Goal: Transaction & Acquisition: Purchase product/service

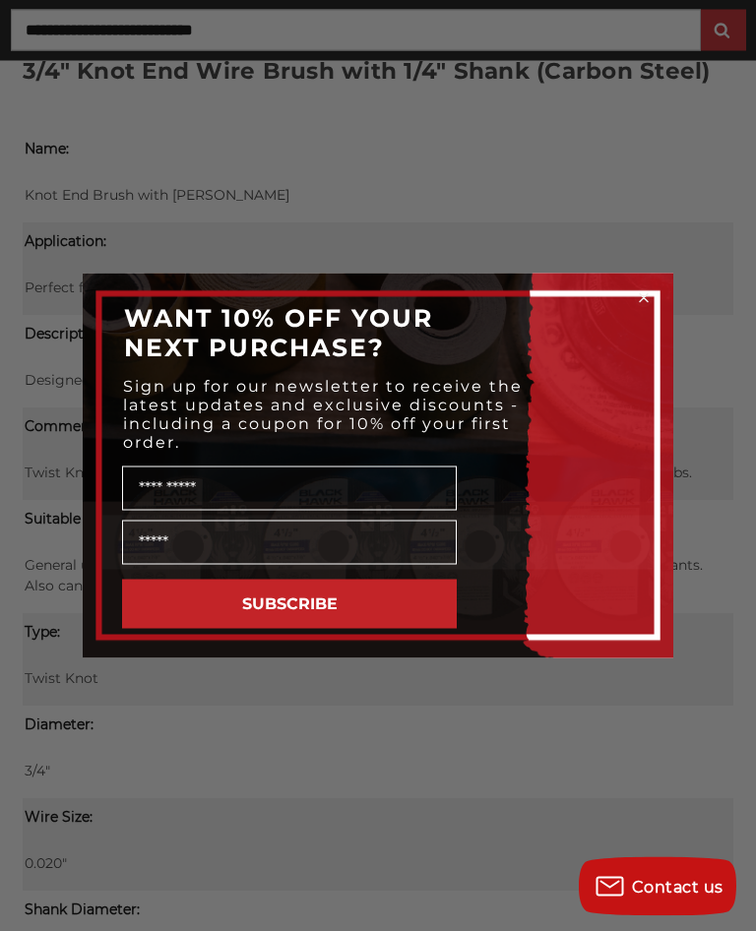
click at [652, 306] on circle "Close dialog" at bounding box center [644, 297] width 19 height 19
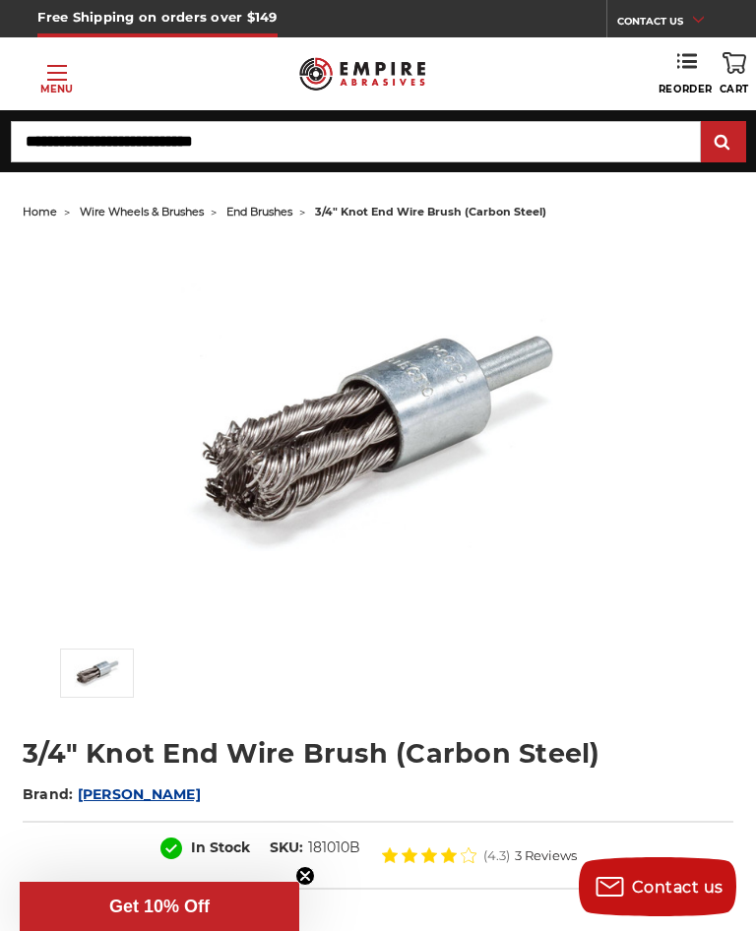
click at [50, 77] on link "Toggle menu Menu" at bounding box center [56, 73] width 113 height 45
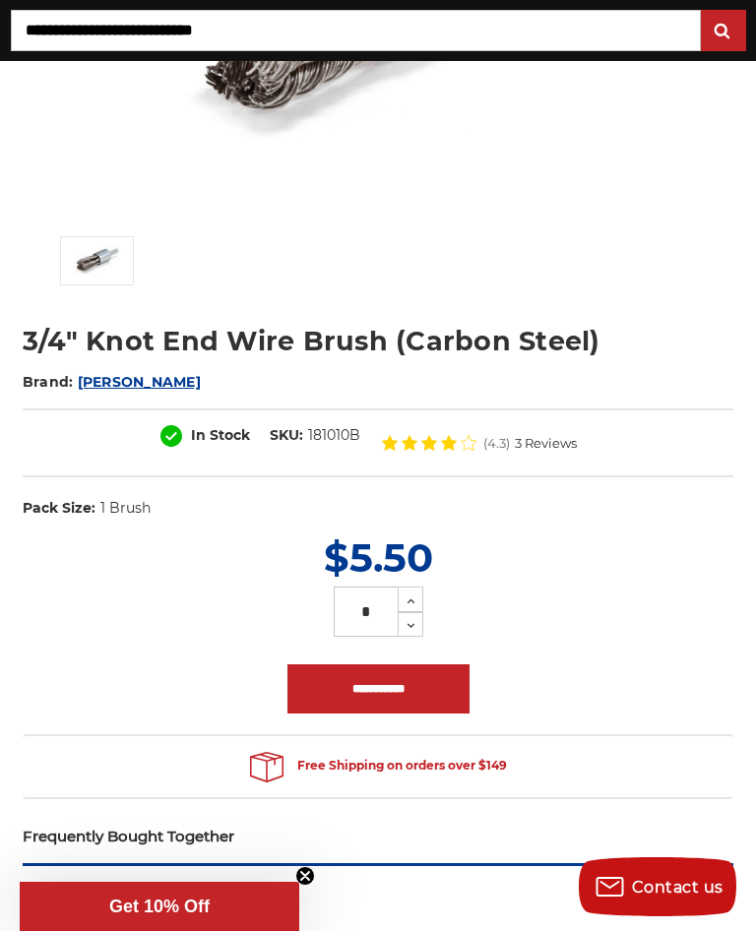
scroll to position [419, 0]
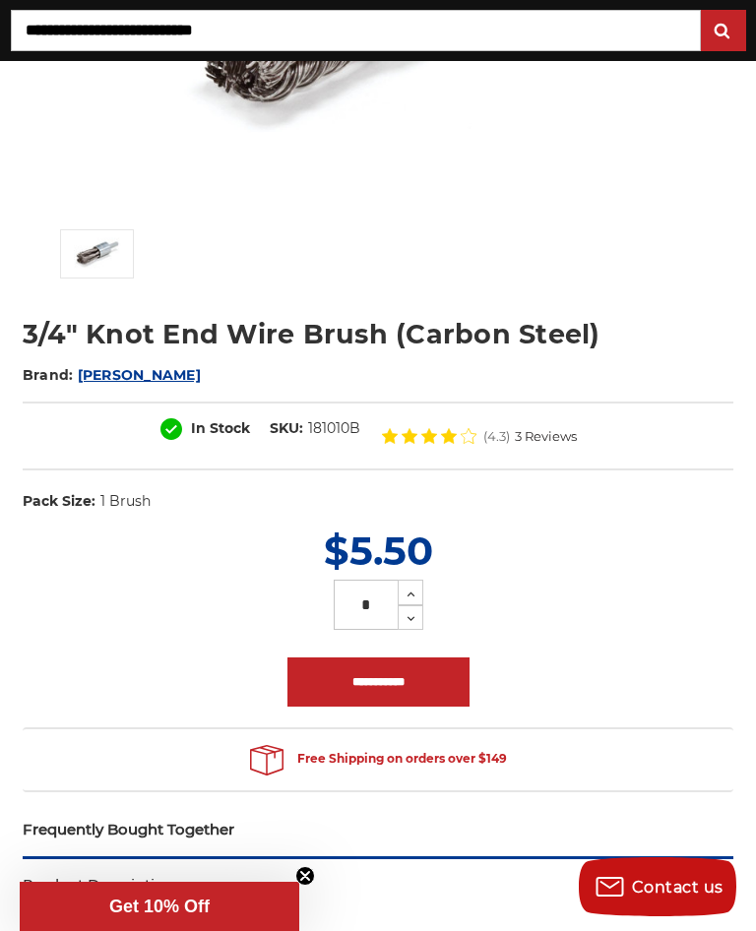
click at [382, 700] on input "**********" at bounding box center [378, 681] width 182 height 49
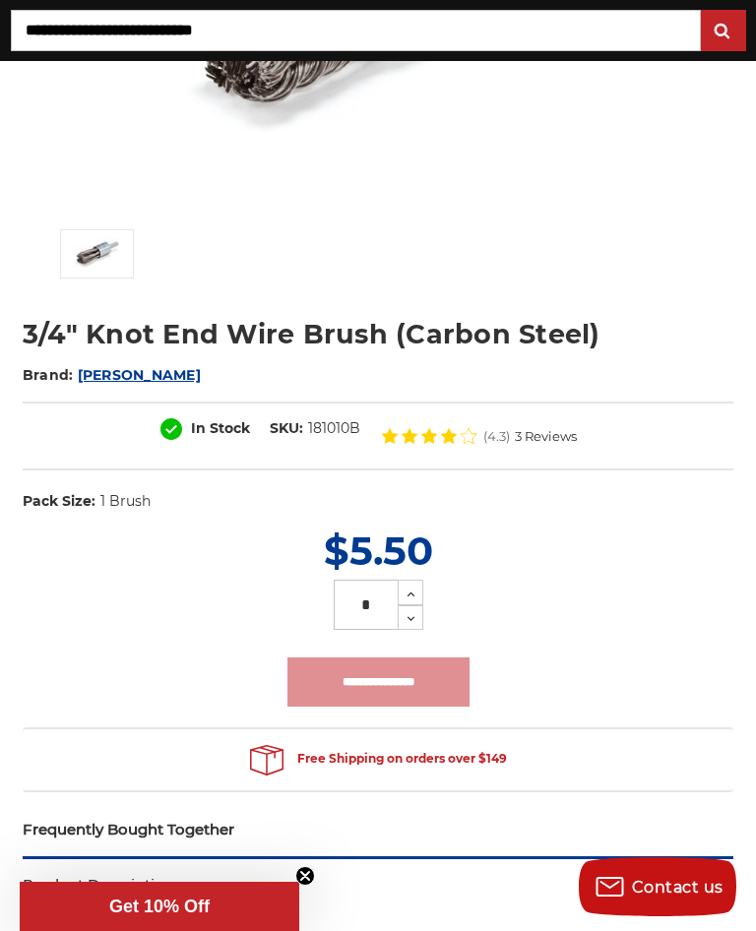
type input "**********"
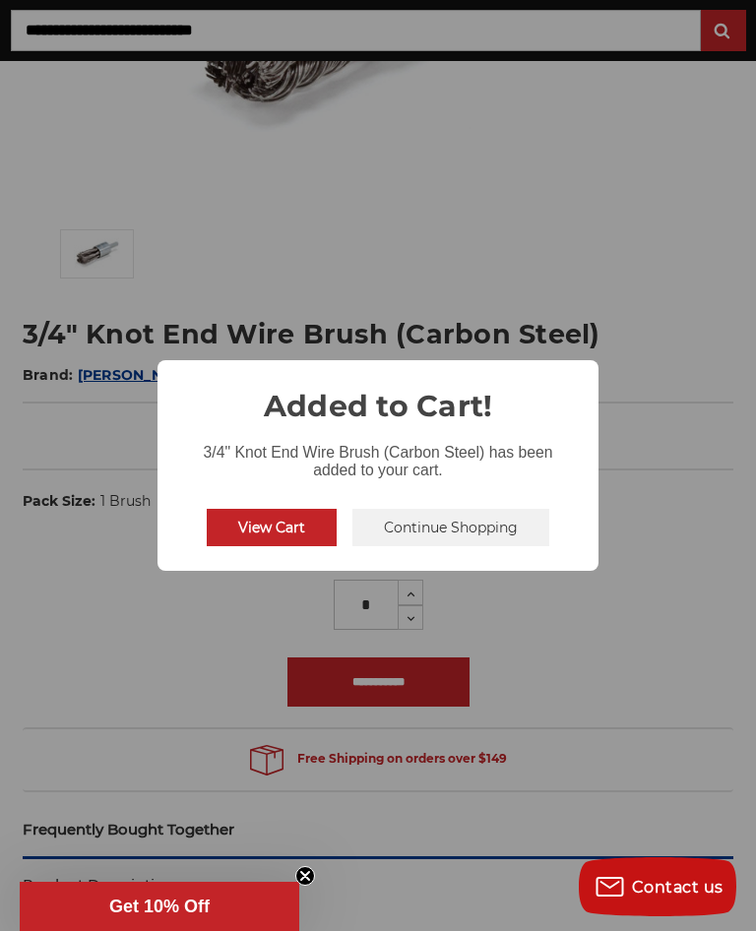
click at [269, 545] on button "View Cart" at bounding box center [272, 527] width 130 height 37
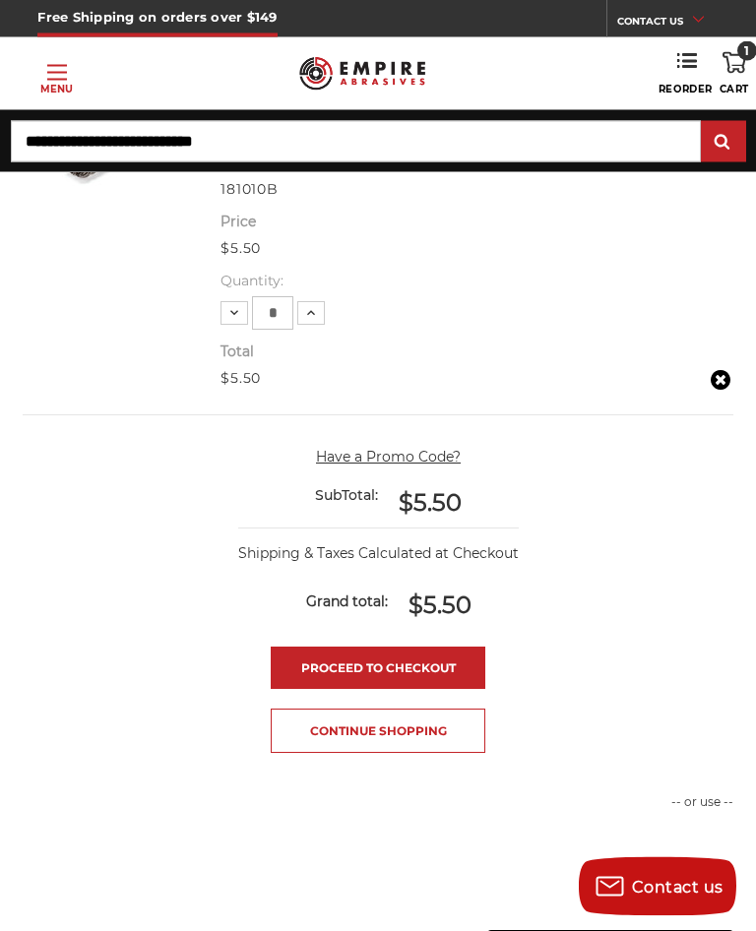
scroll to position [426, 0]
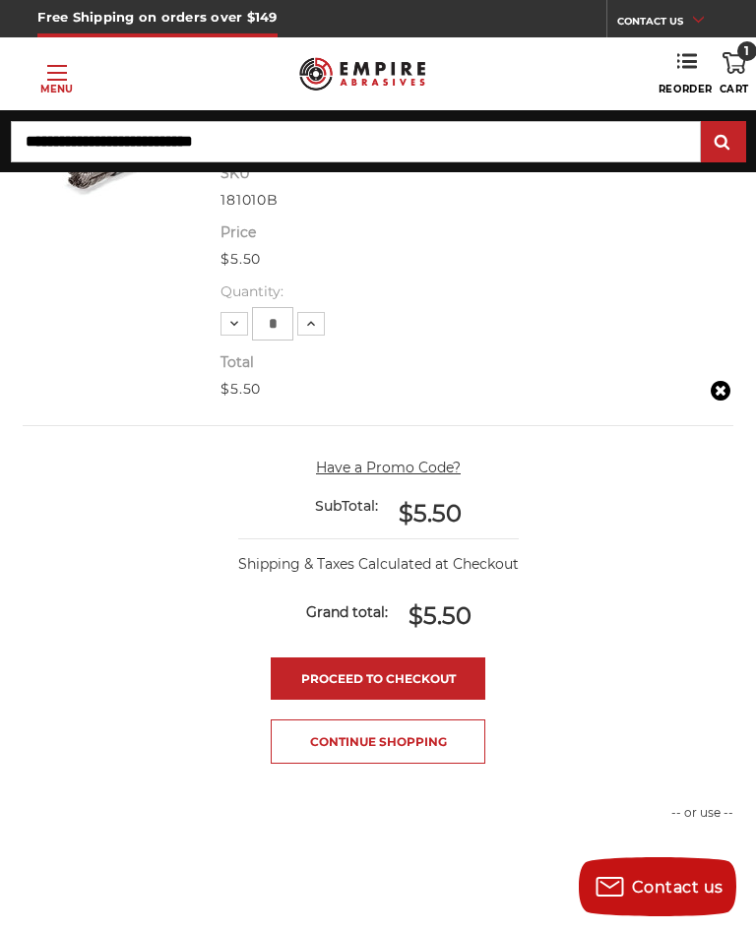
click at [382, 684] on link "Proceed to checkout" at bounding box center [378, 678] width 215 height 42
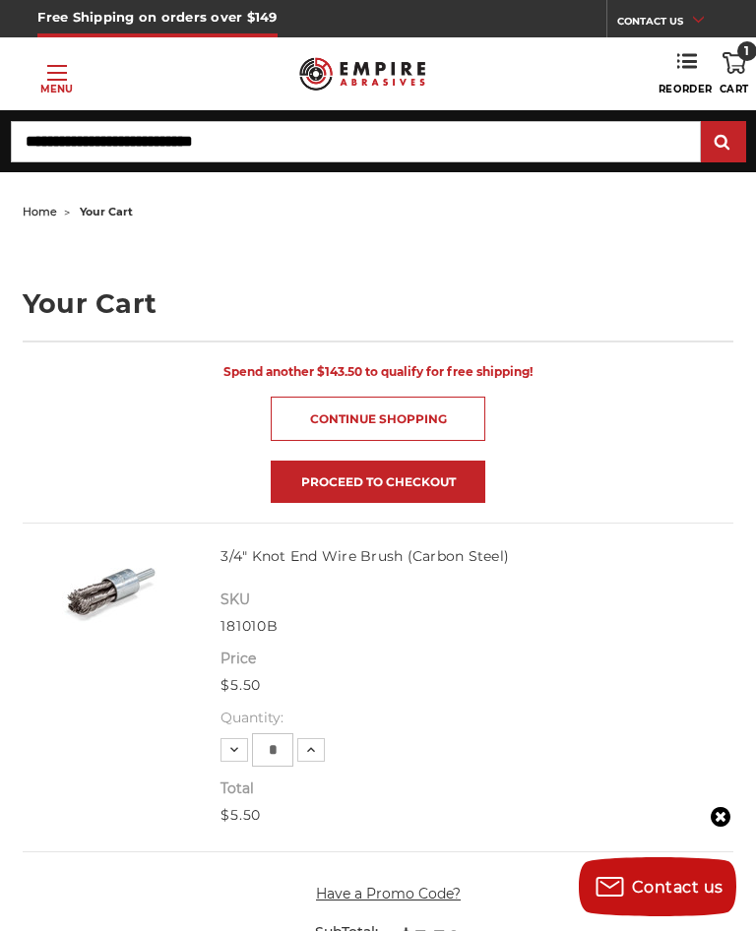
click at [71, 85] on p "Menu" at bounding box center [56, 89] width 32 height 15
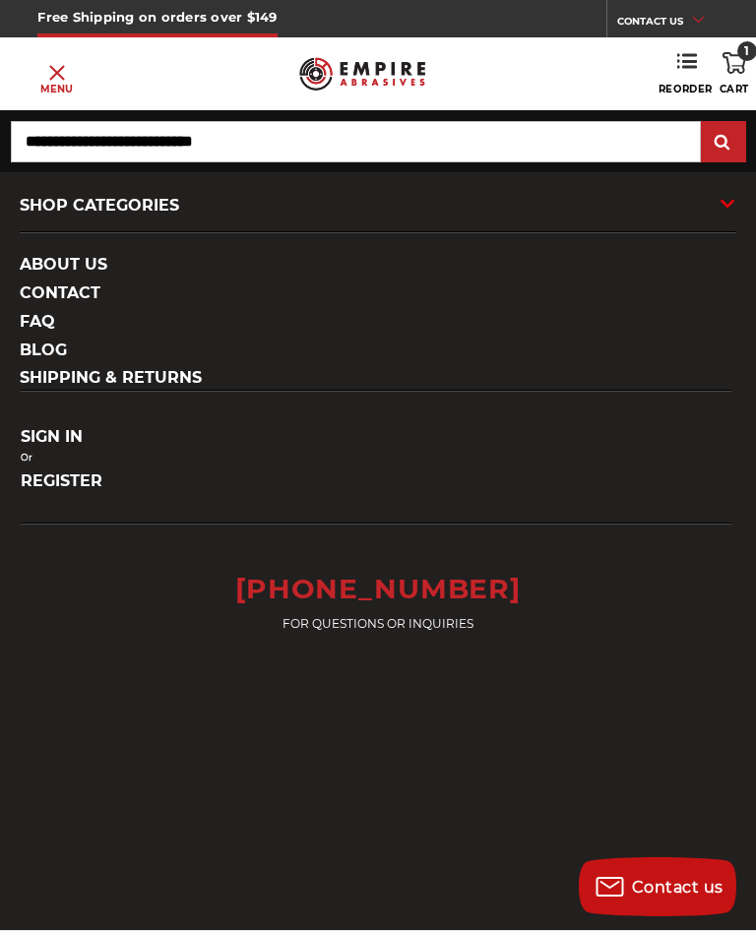
click at [148, 215] on div "SHOP CATEGORIES" at bounding box center [378, 205] width 717 height 53
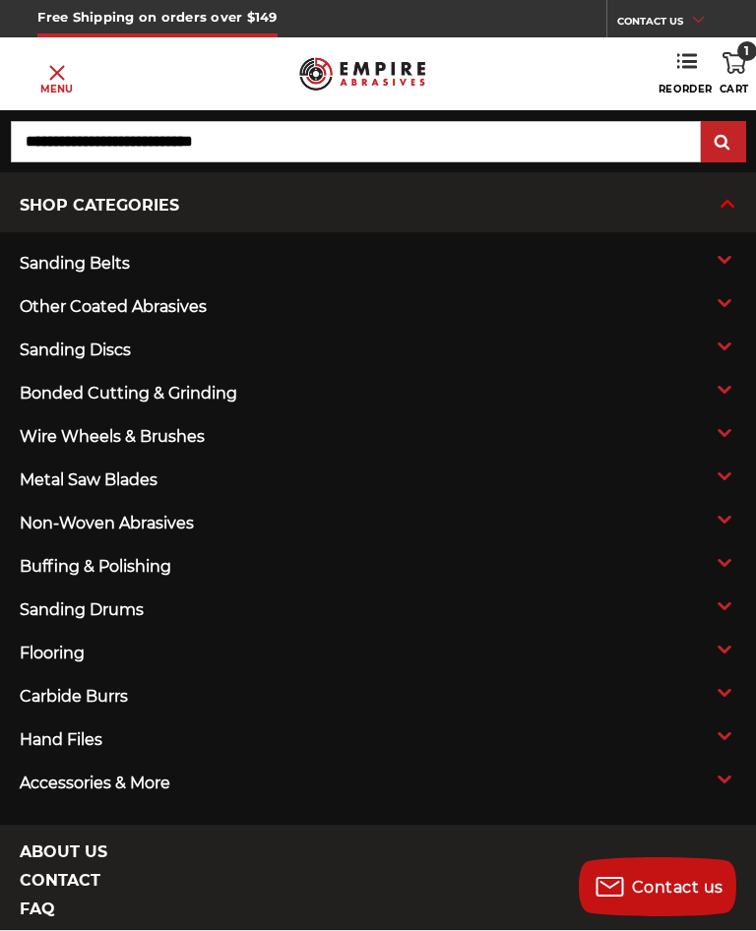
click at [94, 455] on link "wire wheels & brushes" at bounding box center [378, 436] width 756 height 43
